Goal: Communication & Community: Answer question/provide support

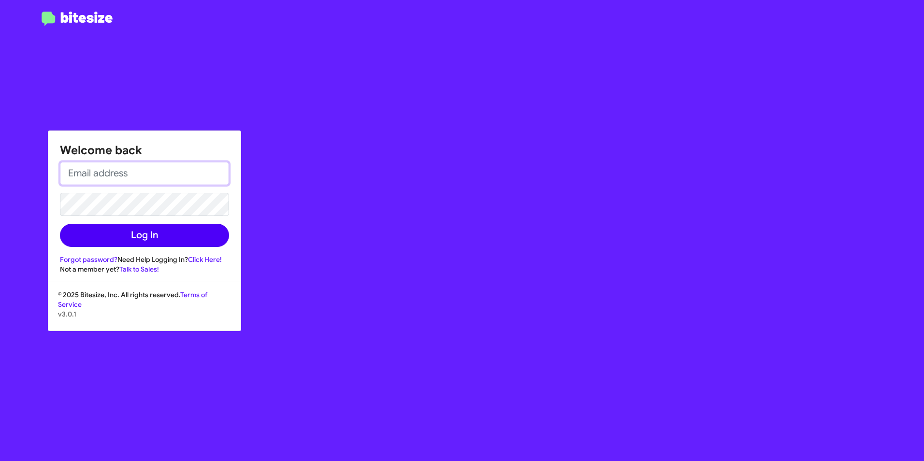
type input "[EMAIL_ADDRESS][PERSON_NAME][DOMAIN_NAME]"
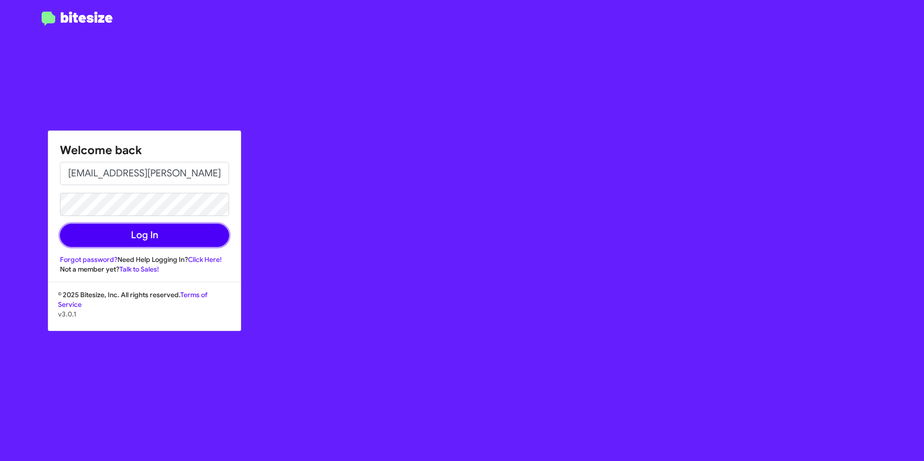
click at [159, 238] on button "Log In" at bounding box center [144, 235] width 169 height 23
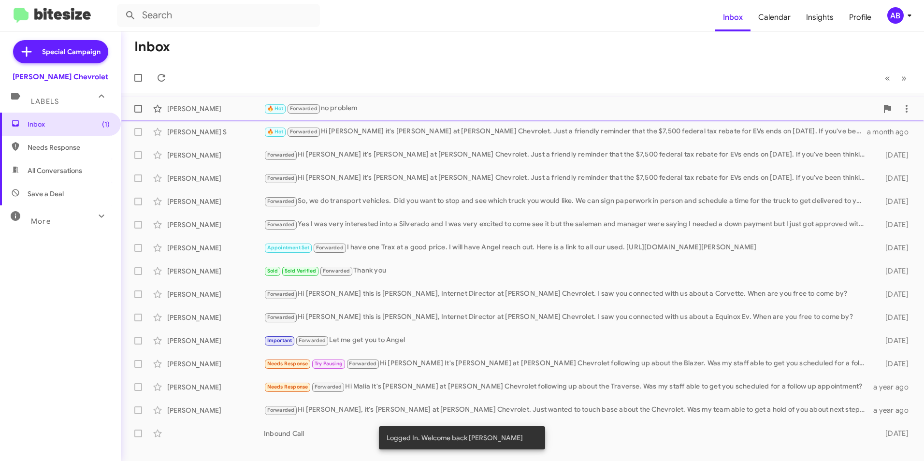
click at [240, 112] on div "[PERSON_NAME]" at bounding box center [215, 109] width 97 height 10
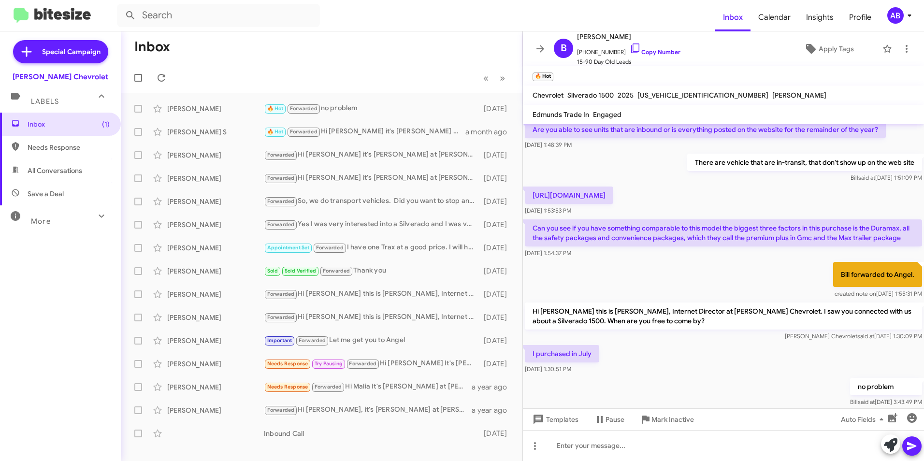
scroll to position [408, 0]
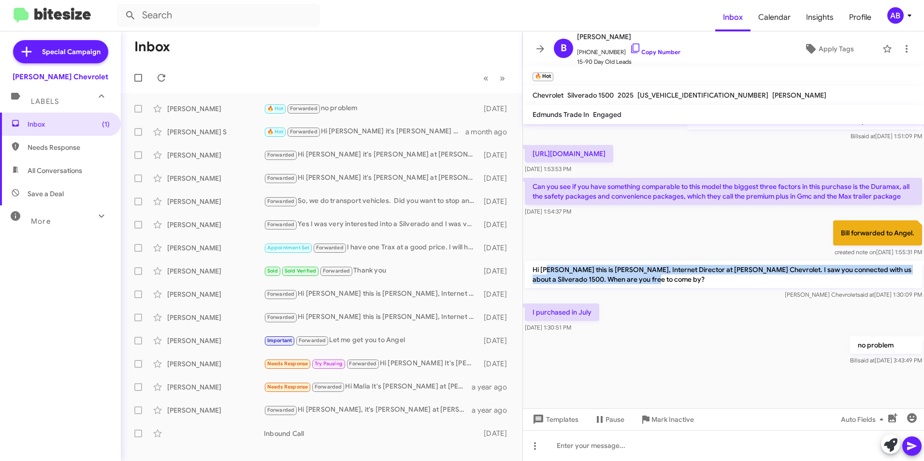
drag, startPoint x: 549, startPoint y: 272, endPoint x: 819, endPoint y: 281, distance: 270.7
click at [819, 281] on p "Hi [PERSON_NAME] this is [PERSON_NAME], Internet Director at [PERSON_NAME] Chev…" at bounding box center [723, 274] width 397 height 27
click at [817, 281] on p "Hi [PERSON_NAME] this is [PERSON_NAME], Internet Director at [PERSON_NAME] Chev…" at bounding box center [723, 274] width 397 height 27
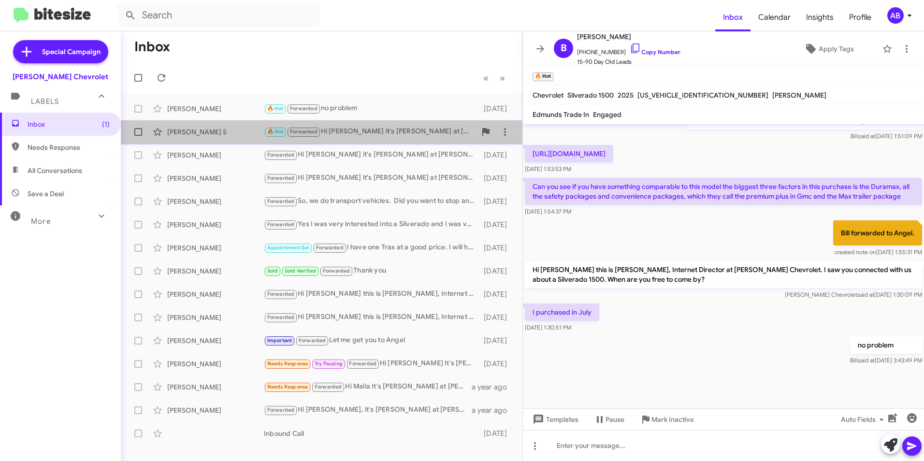
click at [173, 133] on div "[PERSON_NAME] S" at bounding box center [215, 132] width 97 height 10
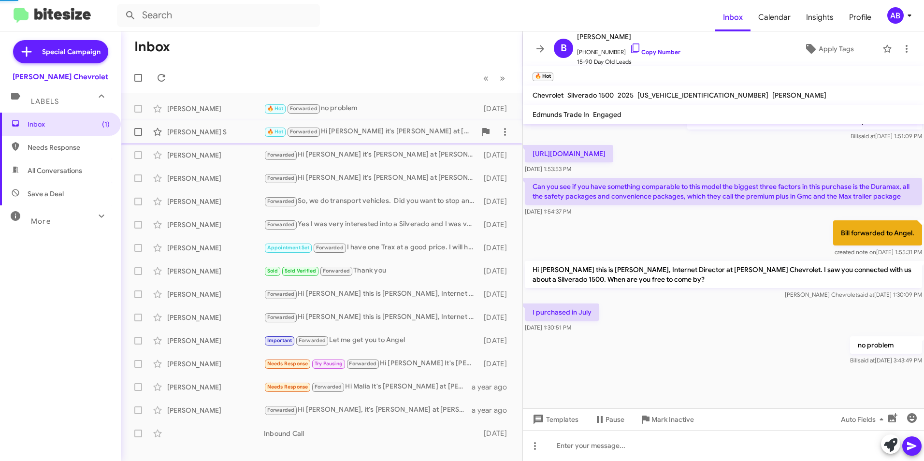
scroll to position [77, 0]
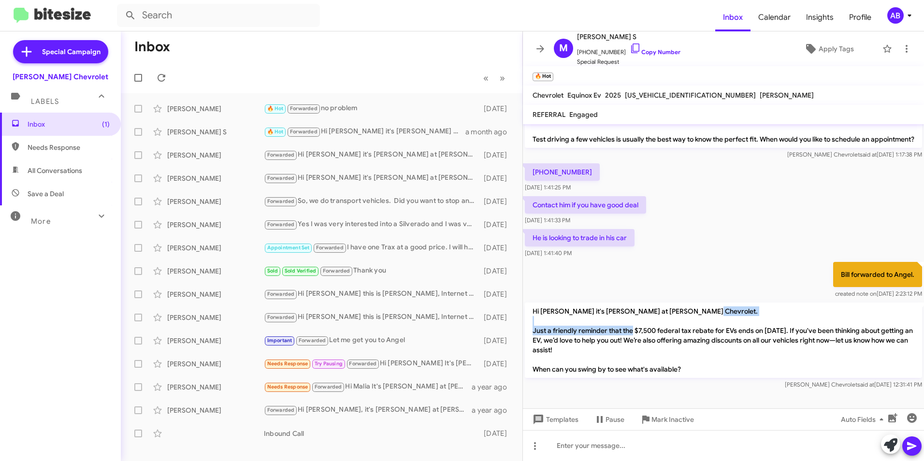
drag, startPoint x: 575, startPoint y: 319, endPoint x: 670, endPoint y: 332, distance: 96.1
click at [670, 332] on p "Hi [PERSON_NAME] it's [PERSON_NAME] at [PERSON_NAME] Chevrolet. Just a friendly…" at bounding box center [723, 339] width 397 height 75
click at [671, 337] on p "Hi [PERSON_NAME] it's [PERSON_NAME] at [PERSON_NAME] Chevrolet. Just a friendly…" at bounding box center [723, 339] width 397 height 75
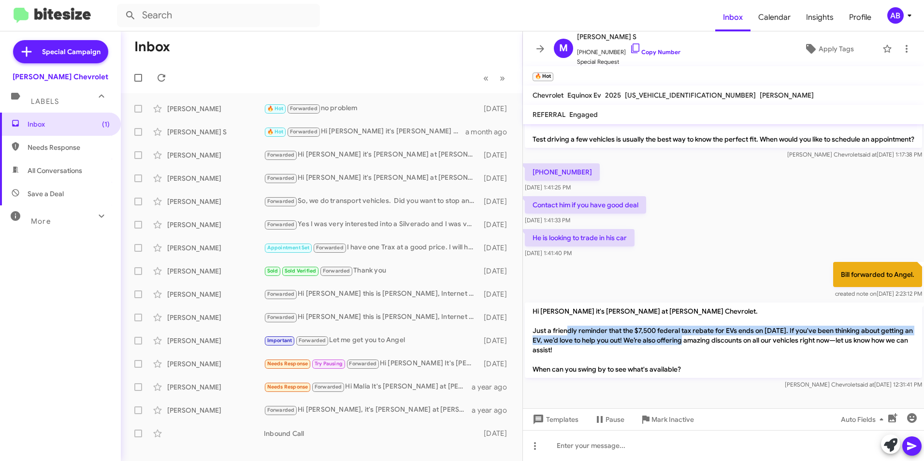
drag, startPoint x: 619, startPoint y: 334, endPoint x: 751, endPoint y: 342, distance: 132.1
click at [751, 342] on p "Hi [PERSON_NAME] it's [PERSON_NAME] at [PERSON_NAME] Chevrolet. Just a friendly…" at bounding box center [723, 339] width 397 height 75
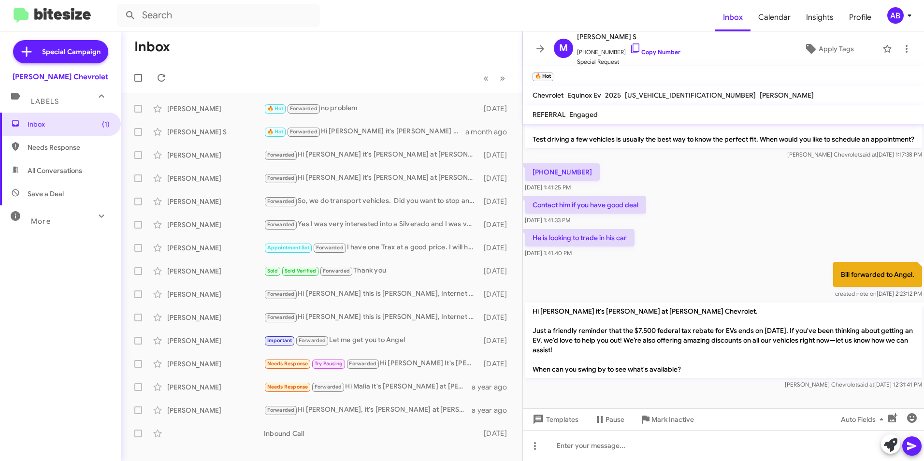
drag, startPoint x: 751, startPoint y: 342, endPoint x: 701, endPoint y: 360, distance: 54.0
click at [701, 360] on p "Hi [PERSON_NAME] it's [PERSON_NAME] at [PERSON_NAME] Chevrolet. Just a friendly…" at bounding box center [723, 339] width 397 height 75
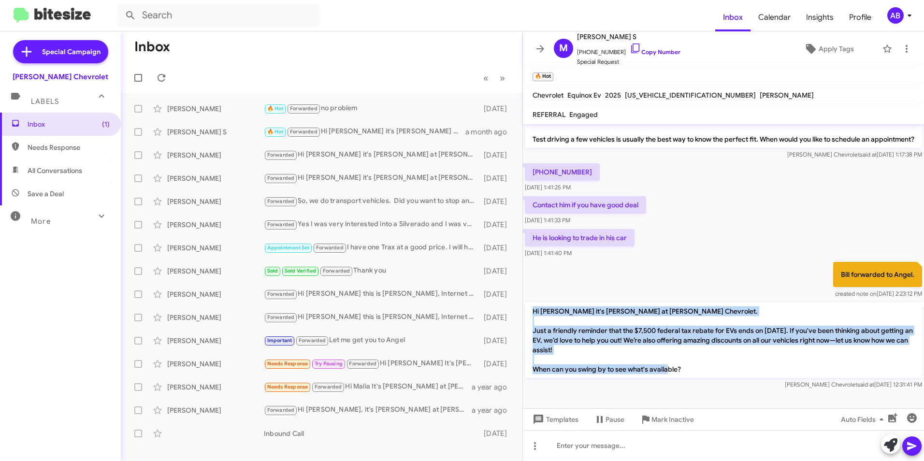
drag, startPoint x: 692, startPoint y: 375, endPoint x: 526, endPoint y: 305, distance: 181.0
click at [526, 305] on p "Hi [PERSON_NAME] it's [PERSON_NAME] at [PERSON_NAME] Chevrolet. Just a friendly…" at bounding box center [723, 339] width 397 height 75
drag, startPoint x: 526, startPoint y: 305, endPoint x: 585, endPoint y: 354, distance: 76.9
click at [585, 354] on p "Hi [PERSON_NAME] it's [PERSON_NAME] at [PERSON_NAME] Chevrolet. Just a friendly…" at bounding box center [723, 339] width 397 height 75
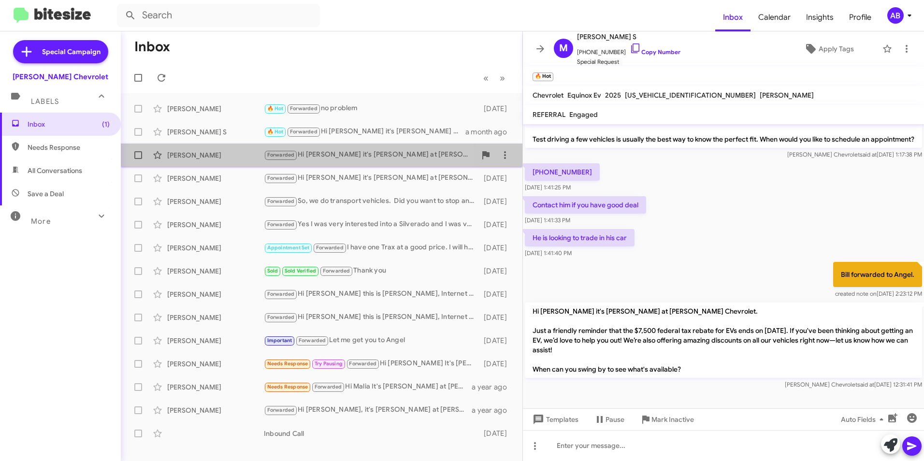
click at [191, 158] on div "[PERSON_NAME]" at bounding box center [215, 155] width 97 height 10
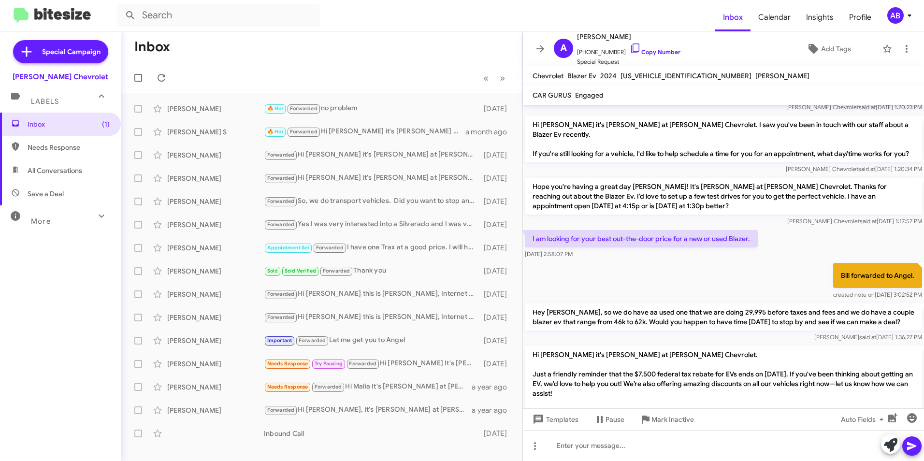
scroll to position [131, 0]
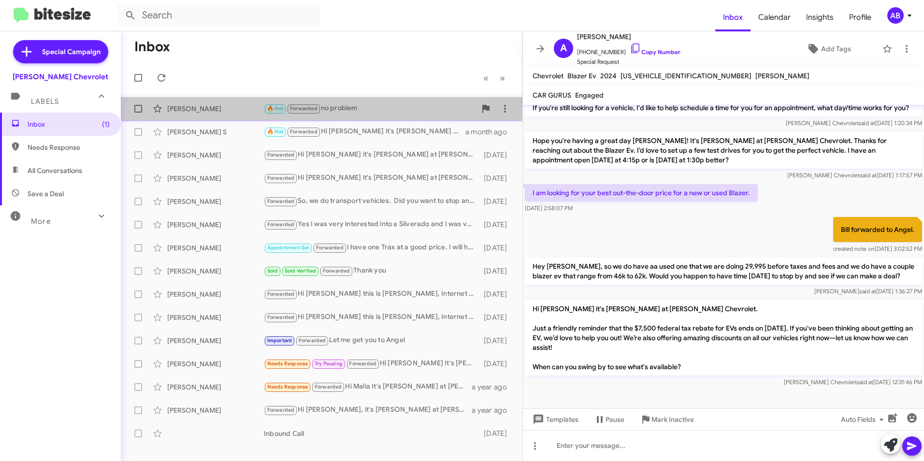
click at [199, 107] on div "[PERSON_NAME]" at bounding box center [215, 109] width 97 height 10
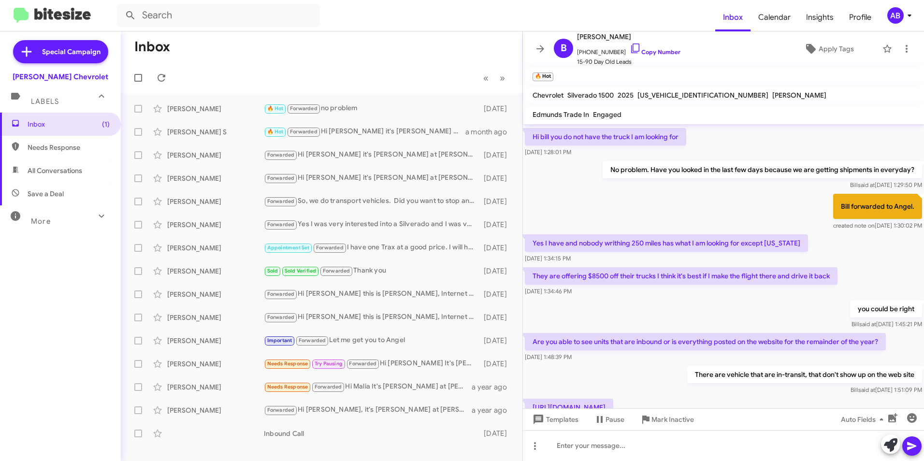
scroll to position [408, 0]
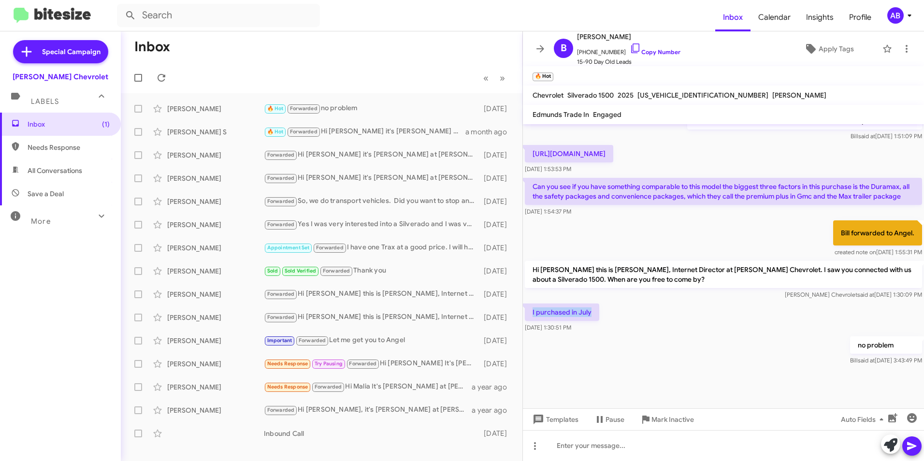
drag, startPoint x: 532, startPoint y: 315, endPoint x: 665, endPoint y: 314, distance: 132.9
click at [665, 314] on div "I purchased in July [DATE] 1:30:51 PM" at bounding box center [723, 318] width 401 height 33
